Goal: Find specific page/section: Find specific page/section

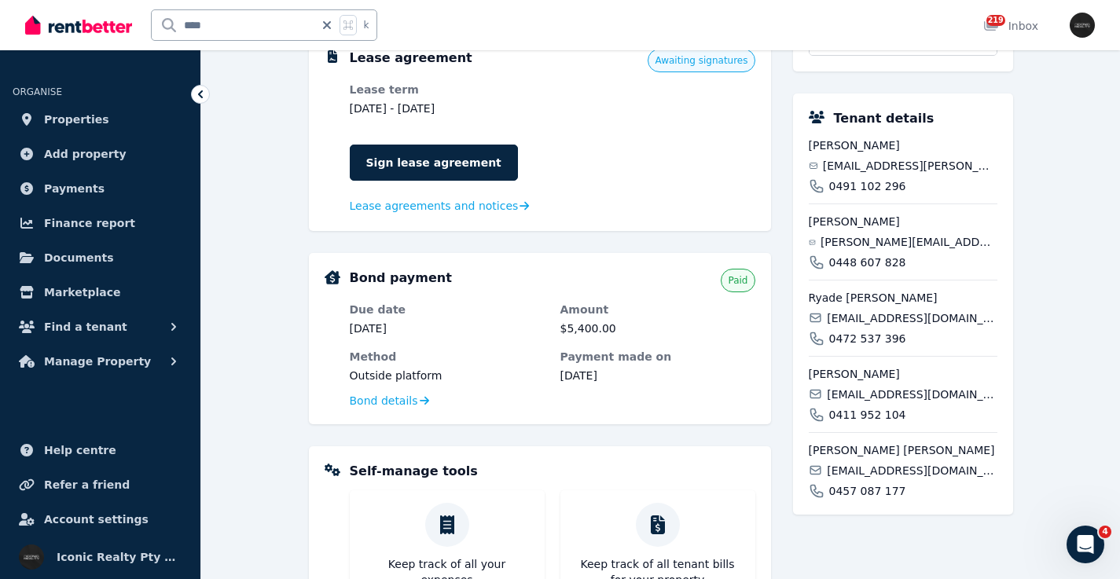
scroll to position [837, 0]
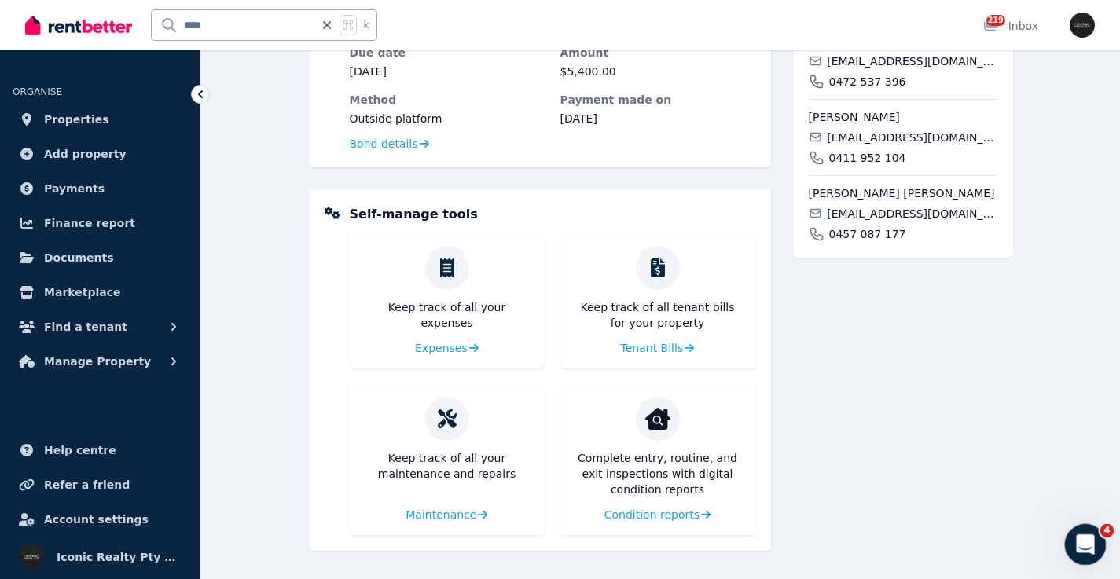
click at [1082, 541] on icon "Open Intercom Messenger" at bounding box center [1083, 543] width 26 height 26
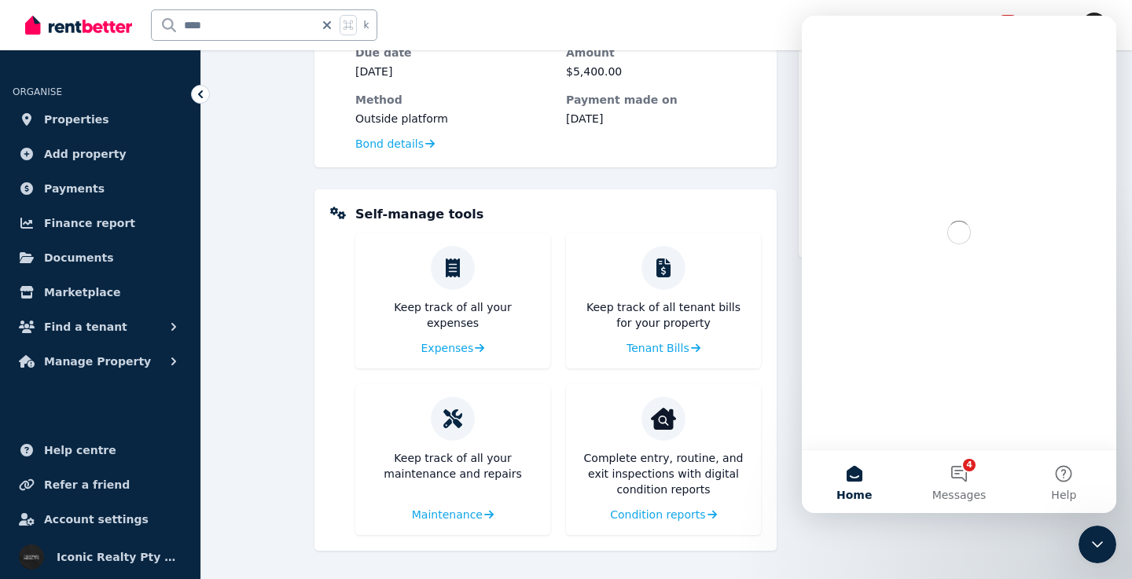
scroll to position [0, 0]
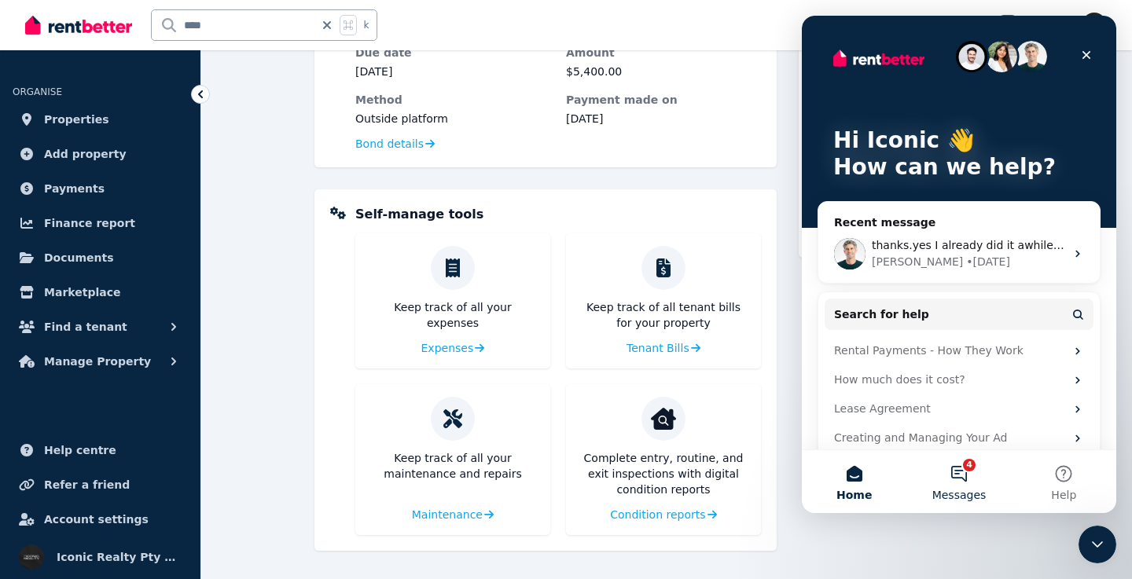
click at [960, 479] on button "4 Messages" at bounding box center [958, 481] width 105 height 63
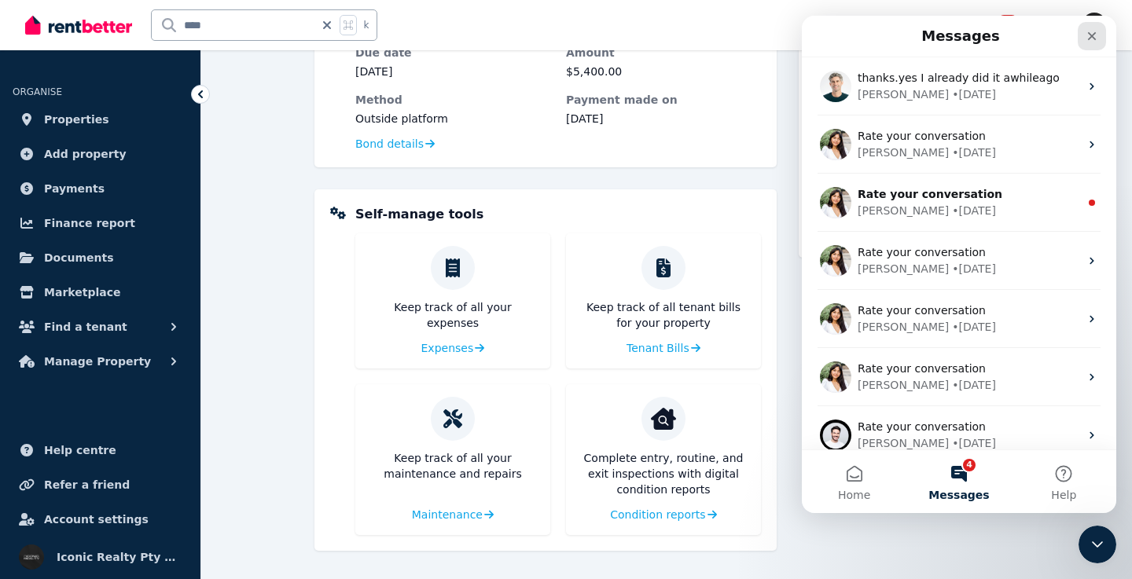
click at [1095, 31] on icon "Close" at bounding box center [1091, 36] width 13 height 13
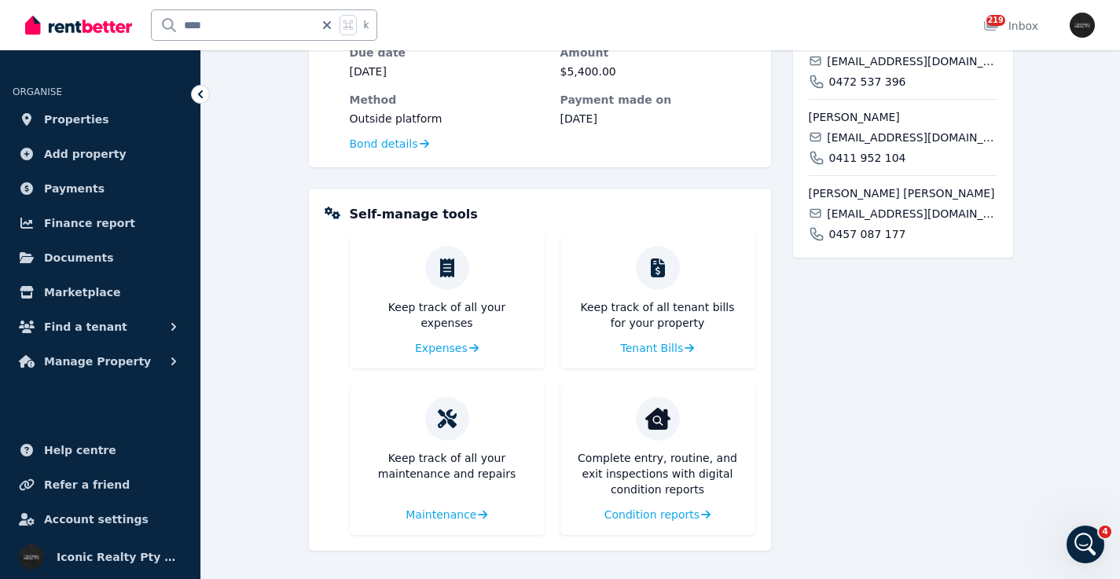
drag, startPoint x: 222, startPoint y: 26, endPoint x: 157, endPoint y: 25, distance: 65.2
click at [157, 25] on input "****" at bounding box center [233, 25] width 163 height 30
type input "**"
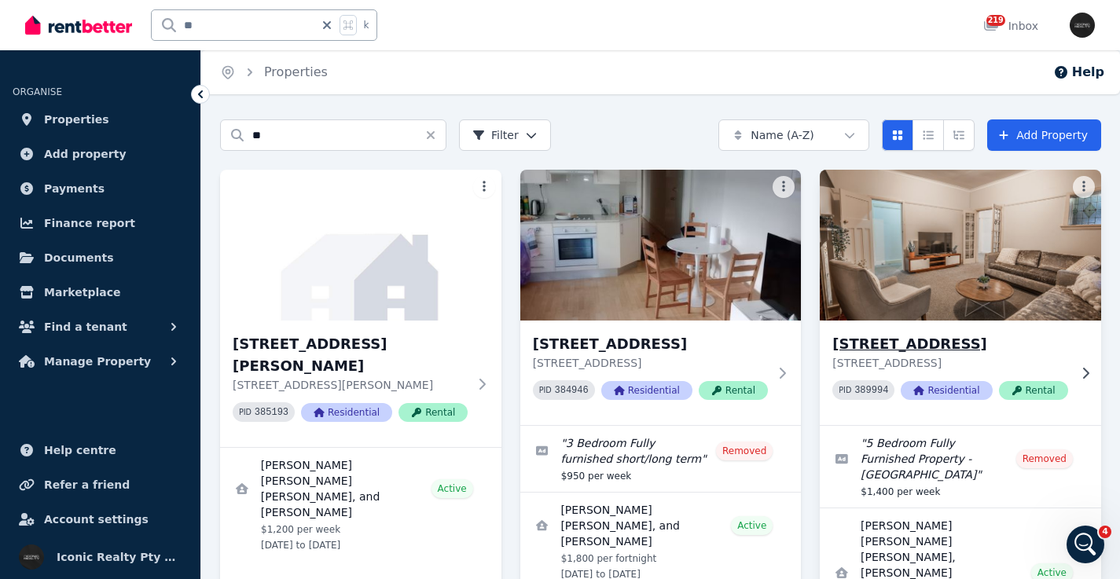
click at [969, 240] on img at bounding box center [959, 245] width 295 height 159
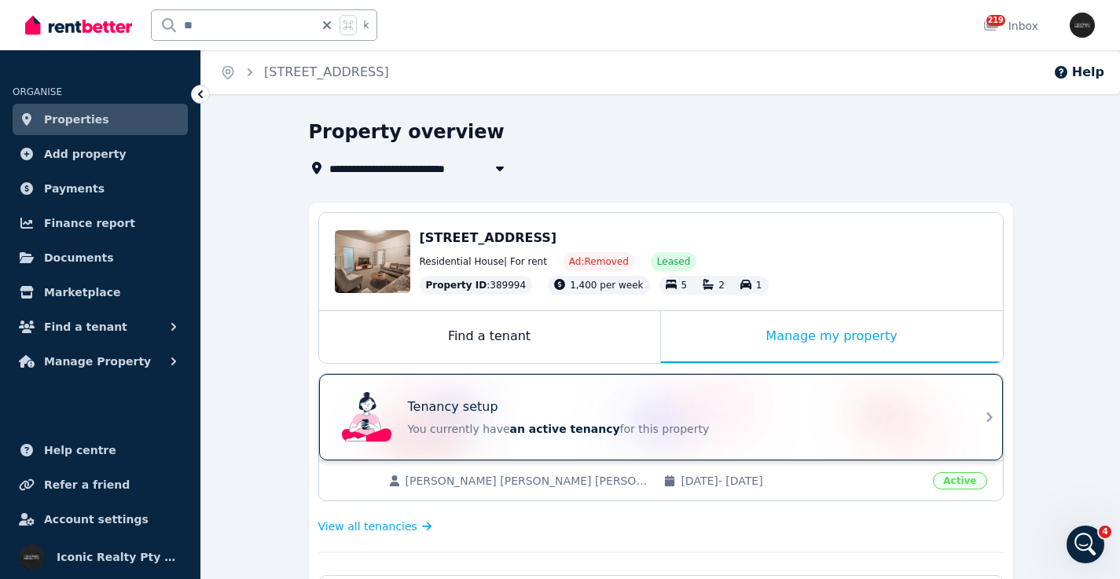
click at [695, 395] on div "Tenancy setup You currently have an active tenancy for this property" at bounding box center [647, 417] width 622 height 63
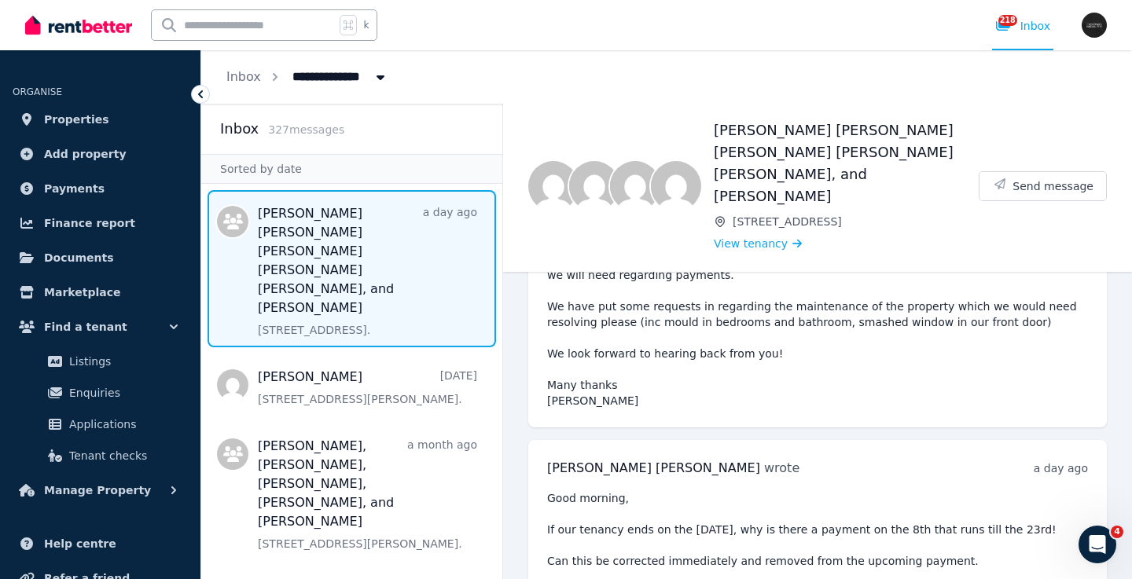
scroll to position [161, 0]
